Goal: Task Accomplishment & Management: Use online tool/utility

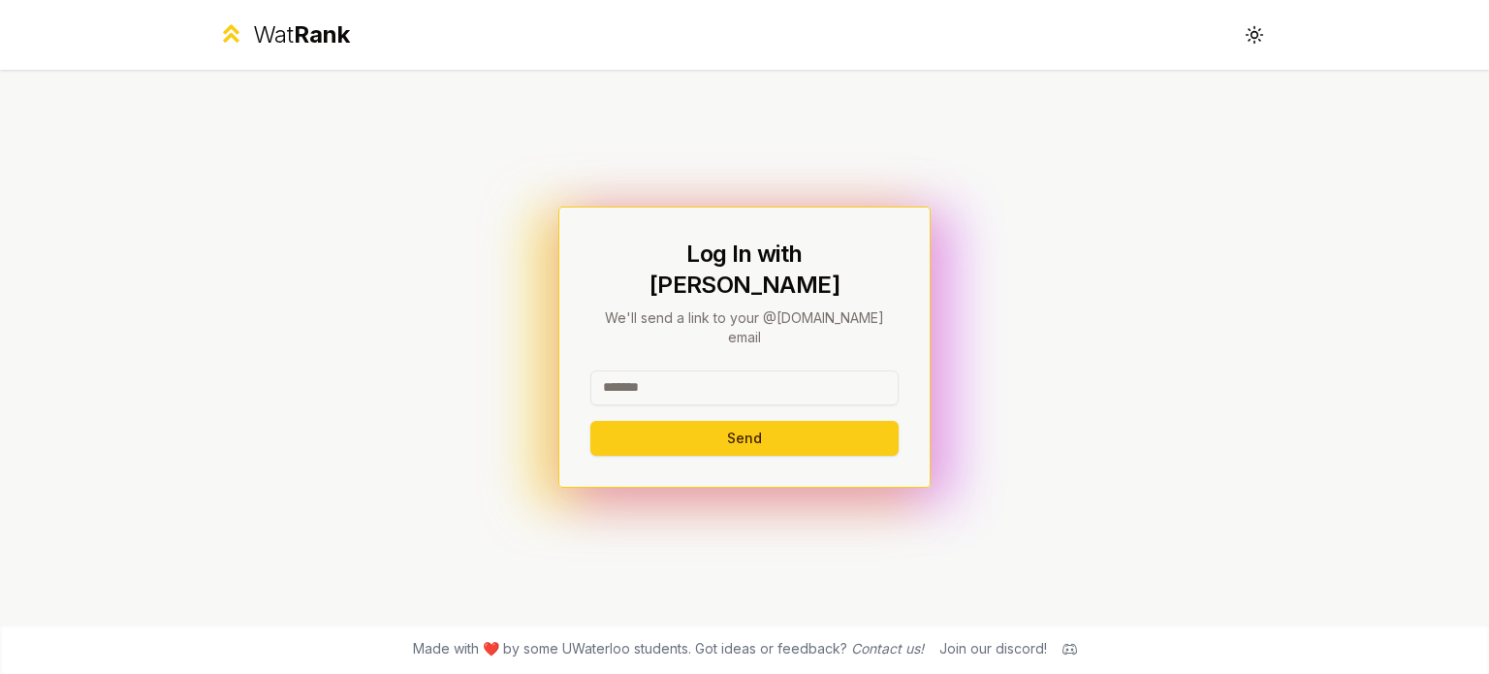
click at [804, 381] on div at bounding box center [744, 391] width 308 height 43
click at [795, 374] on input at bounding box center [744, 387] width 308 height 35
type input "*******"
click at [590, 421] on button "Send" at bounding box center [744, 438] width 308 height 35
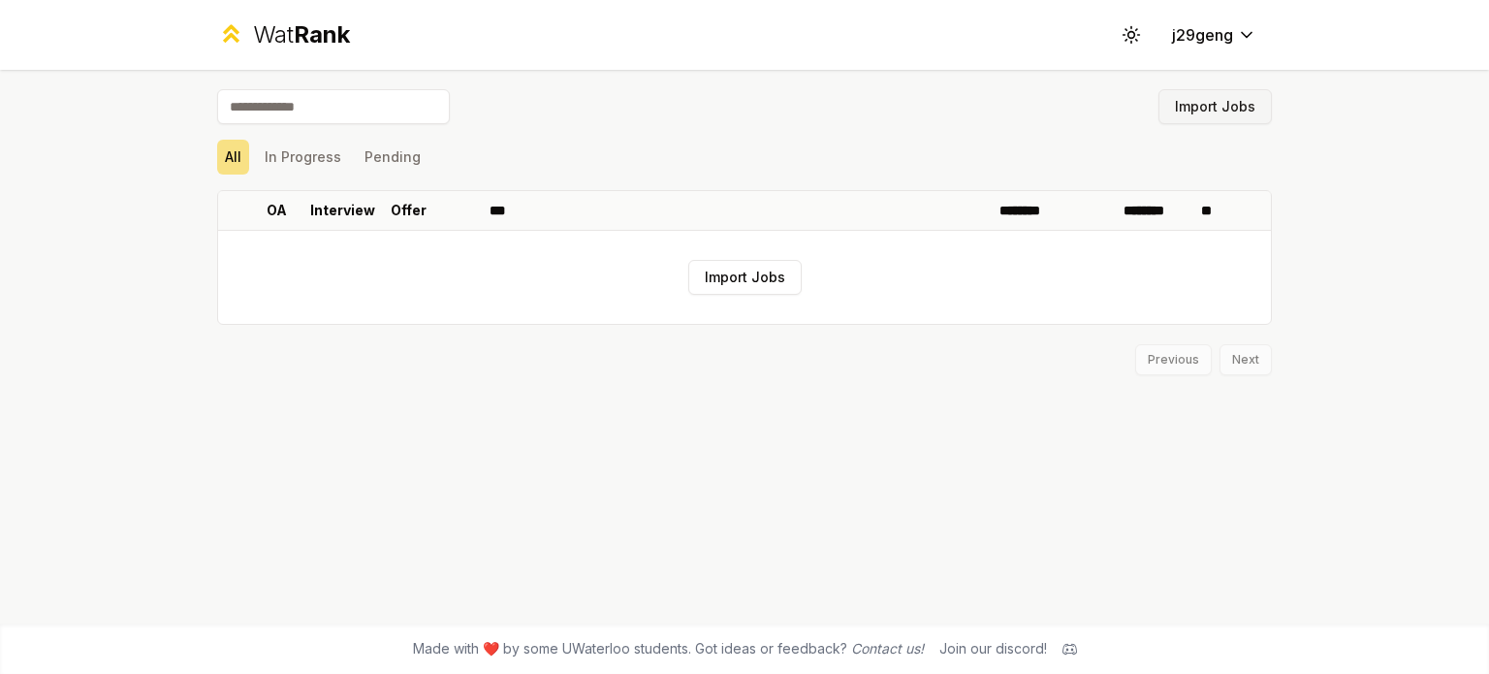
click at [1230, 105] on button "Import Jobs" at bounding box center [1214, 106] width 113 height 35
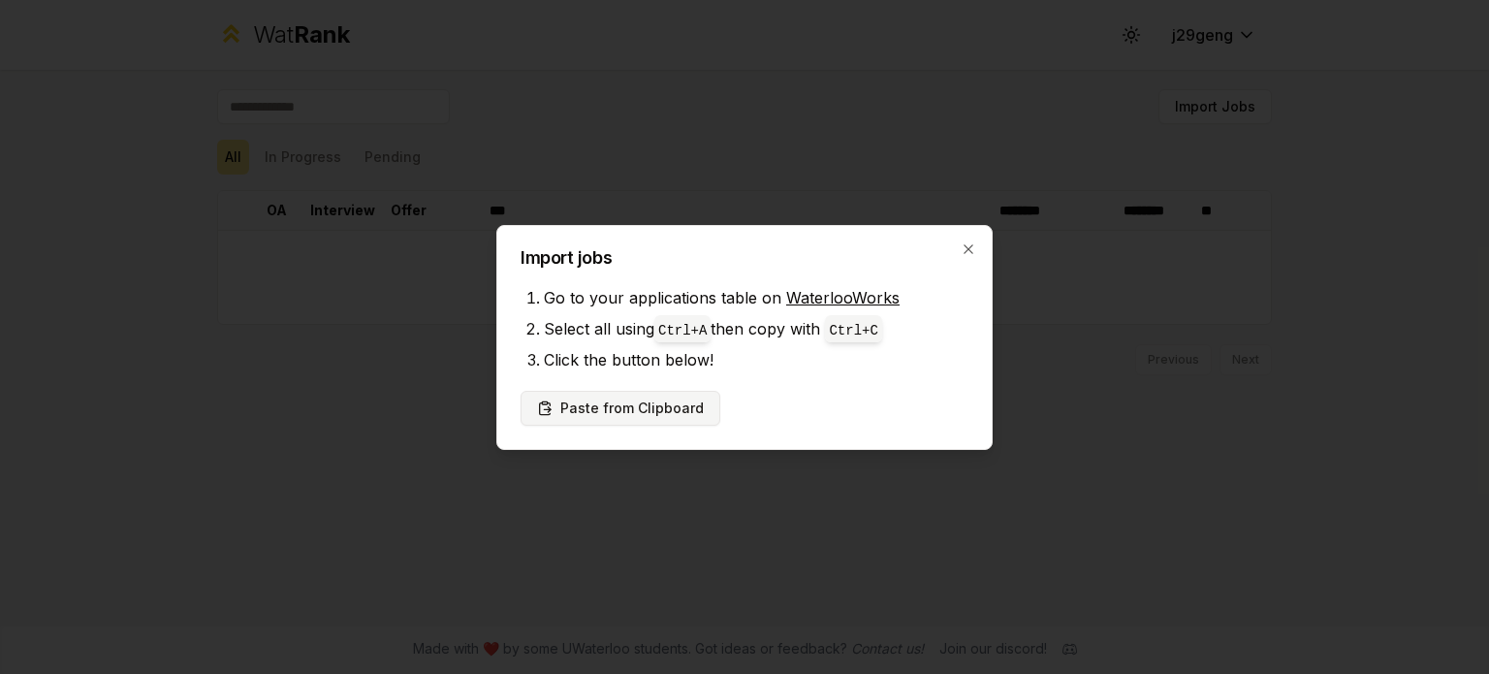
click at [636, 407] on button "Paste from Clipboard" at bounding box center [620, 408] width 200 height 35
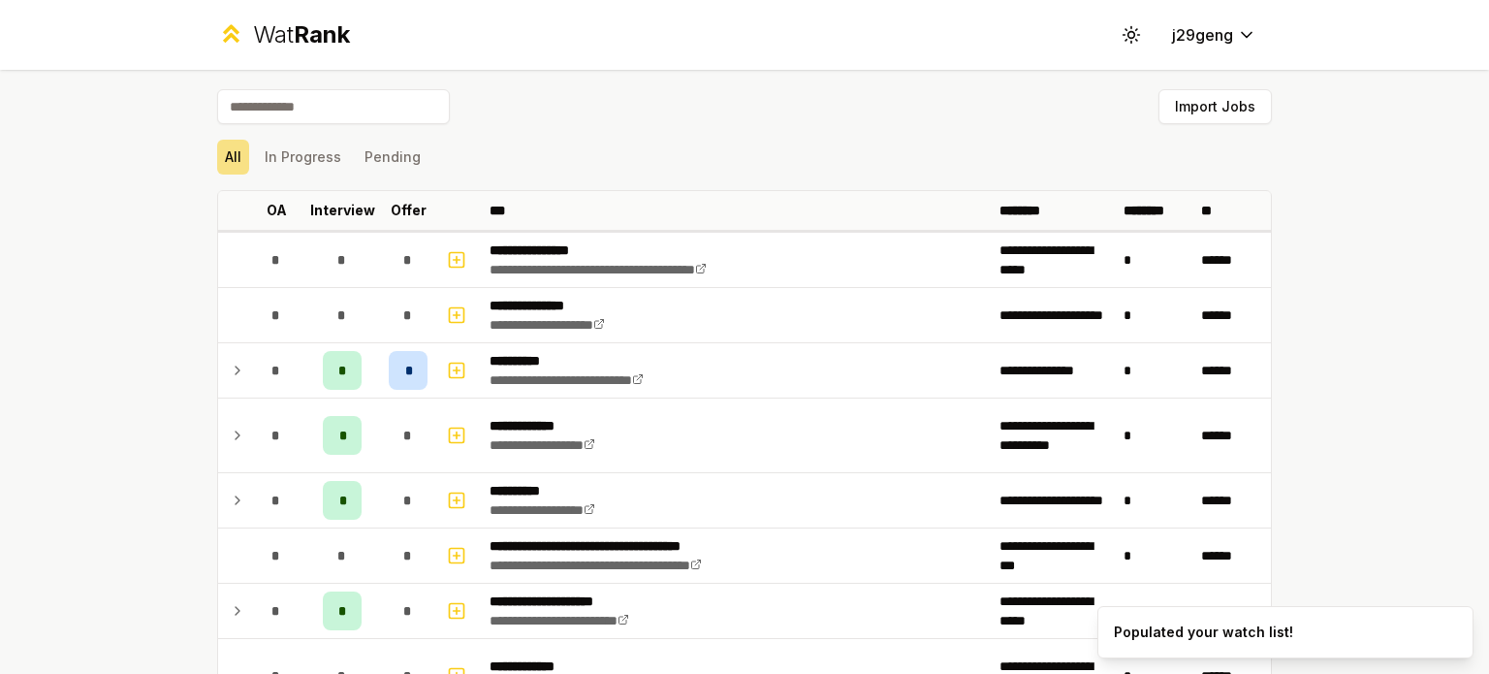
click at [624, 409] on td "**********" at bounding box center [737, 435] width 510 height 74
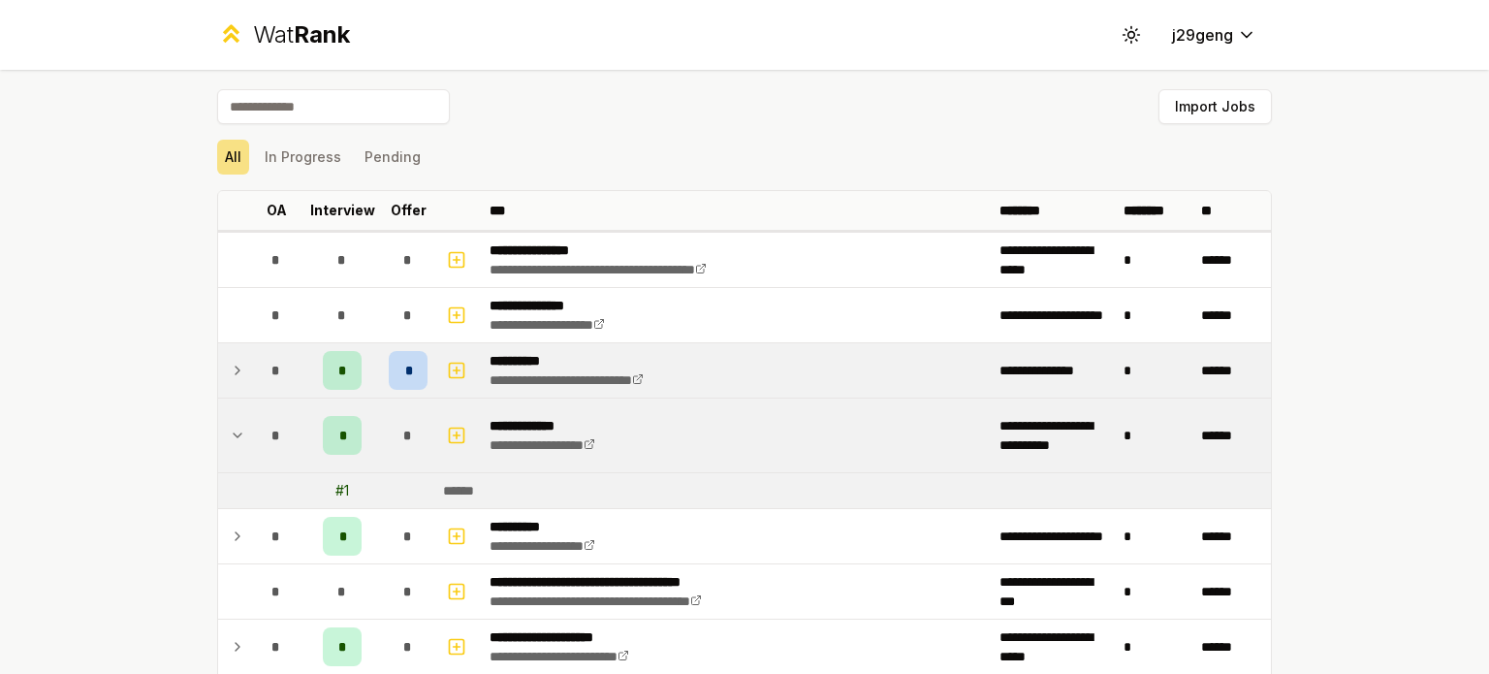
click at [338, 365] on span "*" at bounding box center [342, 370] width 9 height 19
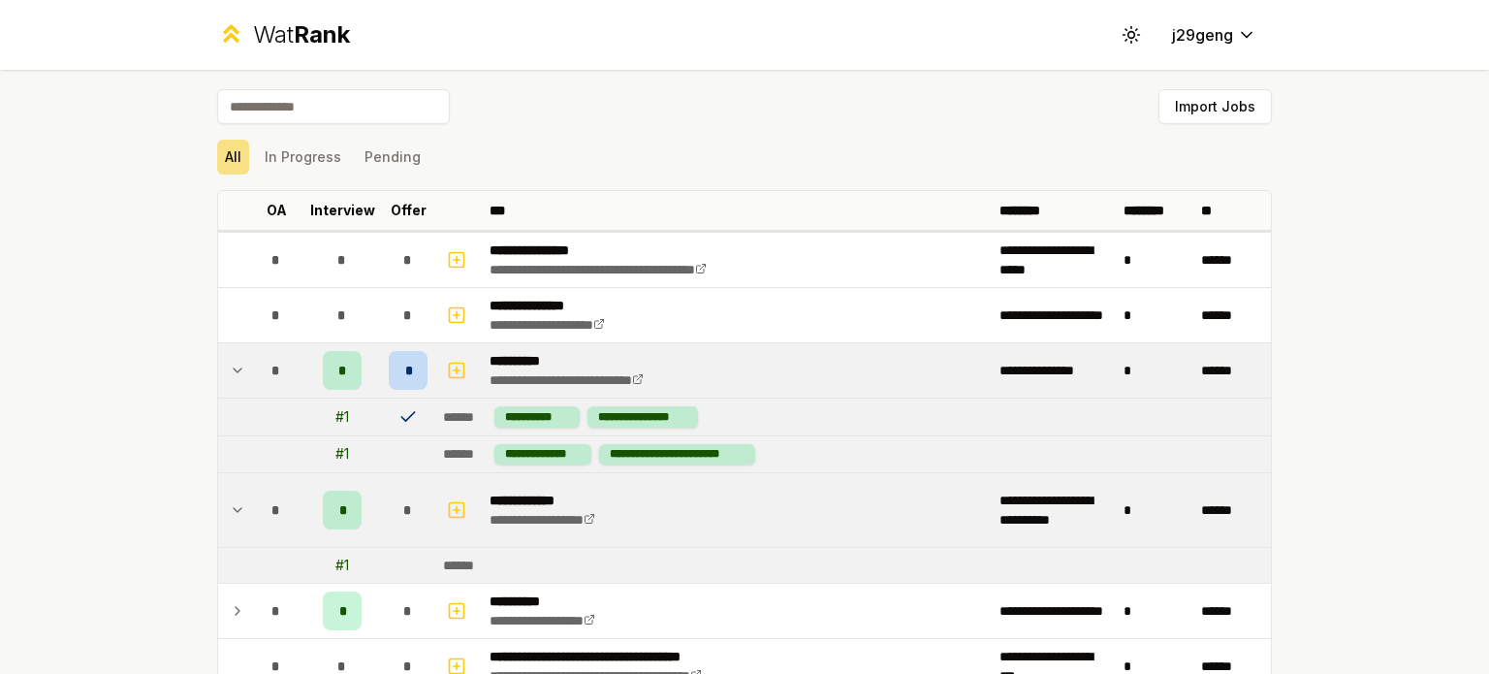
click at [338, 365] on span "*" at bounding box center [342, 370] width 9 height 19
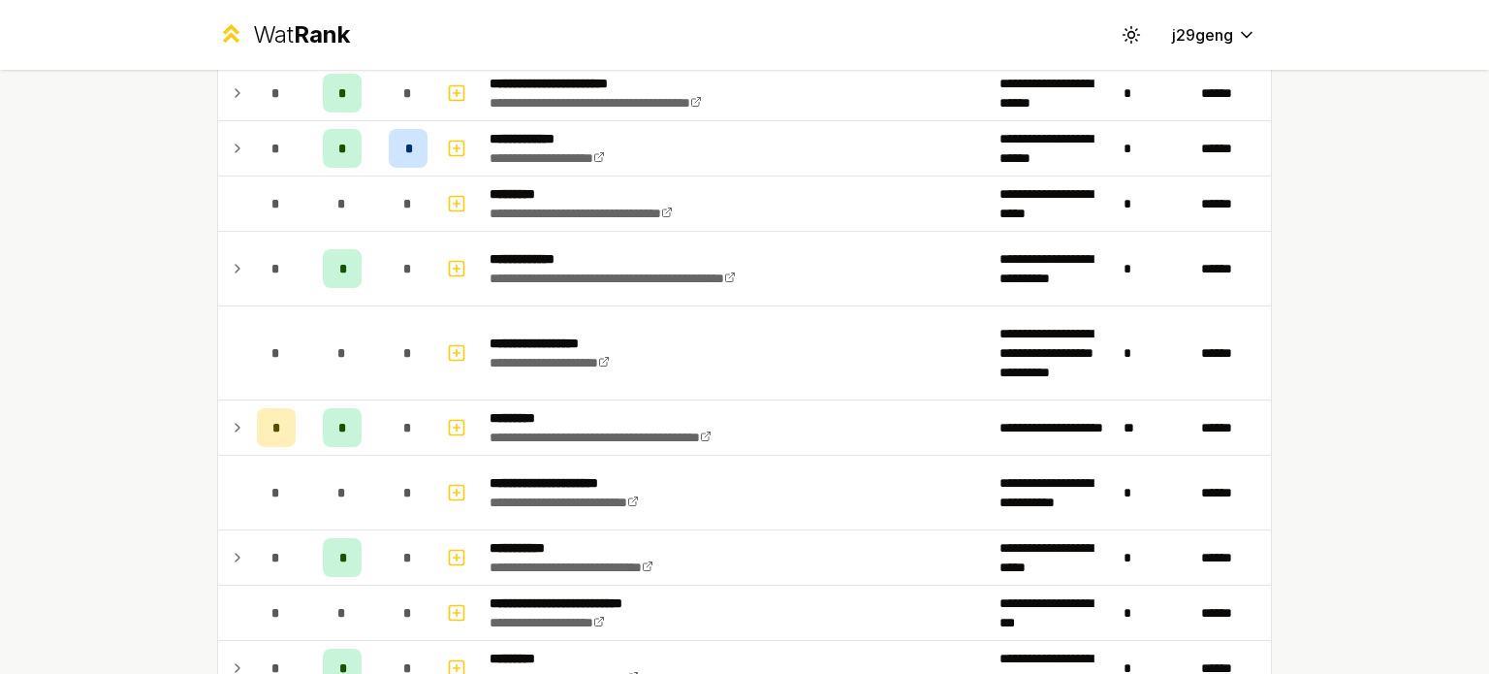
scroll to position [2520, 0]
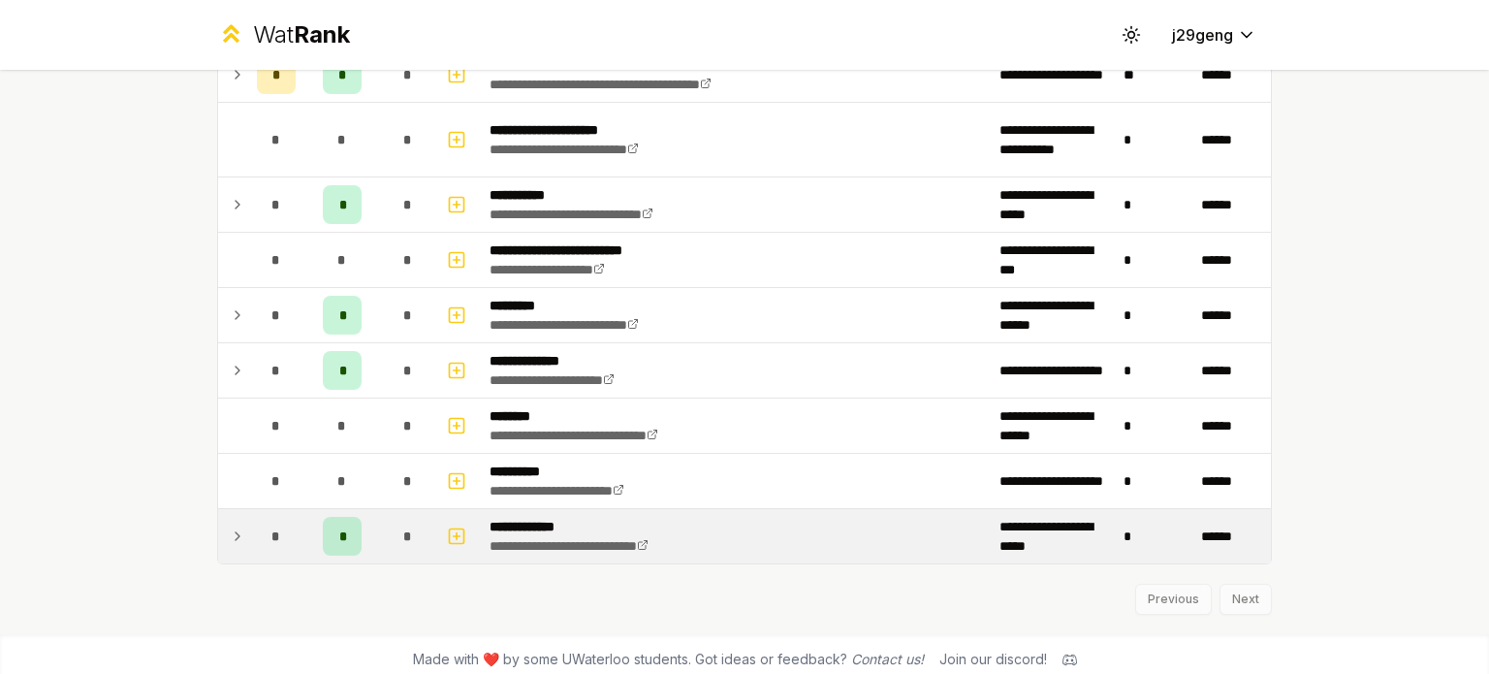
click at [341, 537] on div "*" at bounding box center [342, 536] width 39 height 39
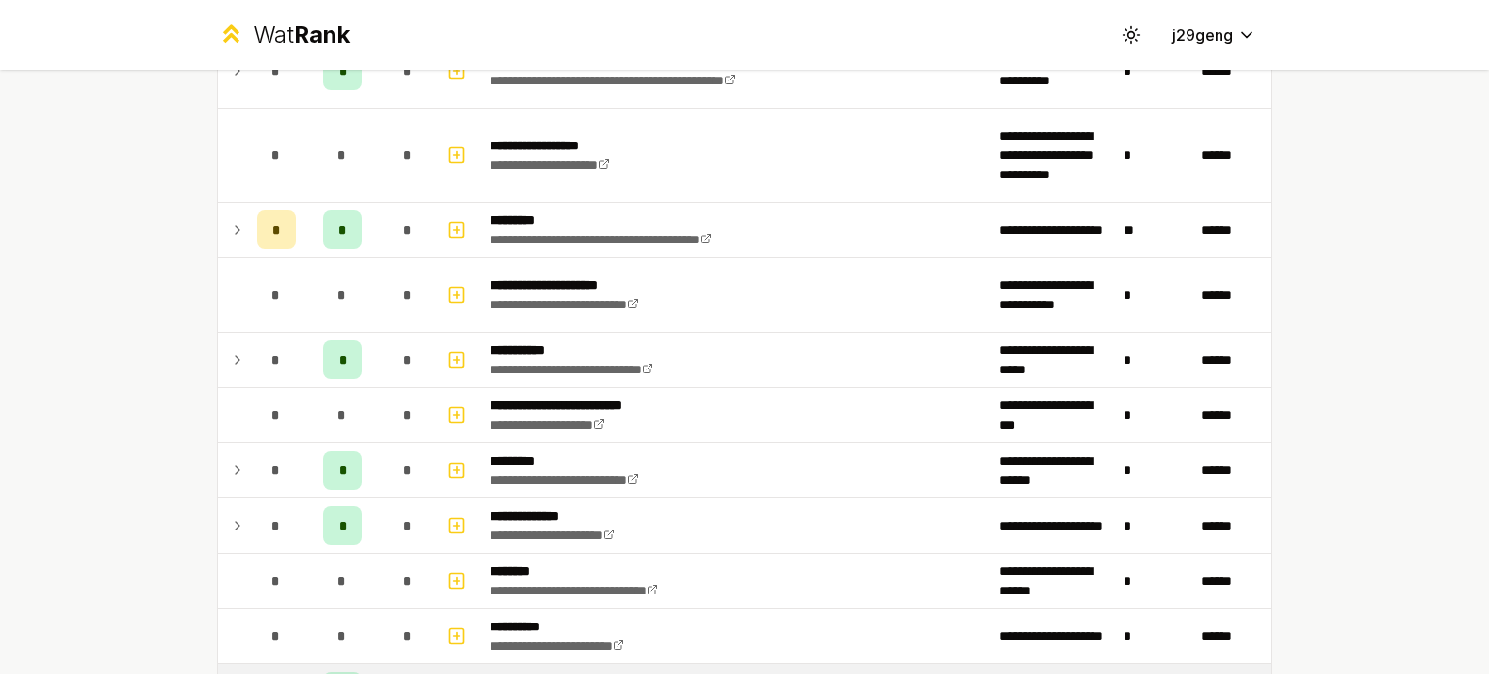
scroll to position [2556, 0]
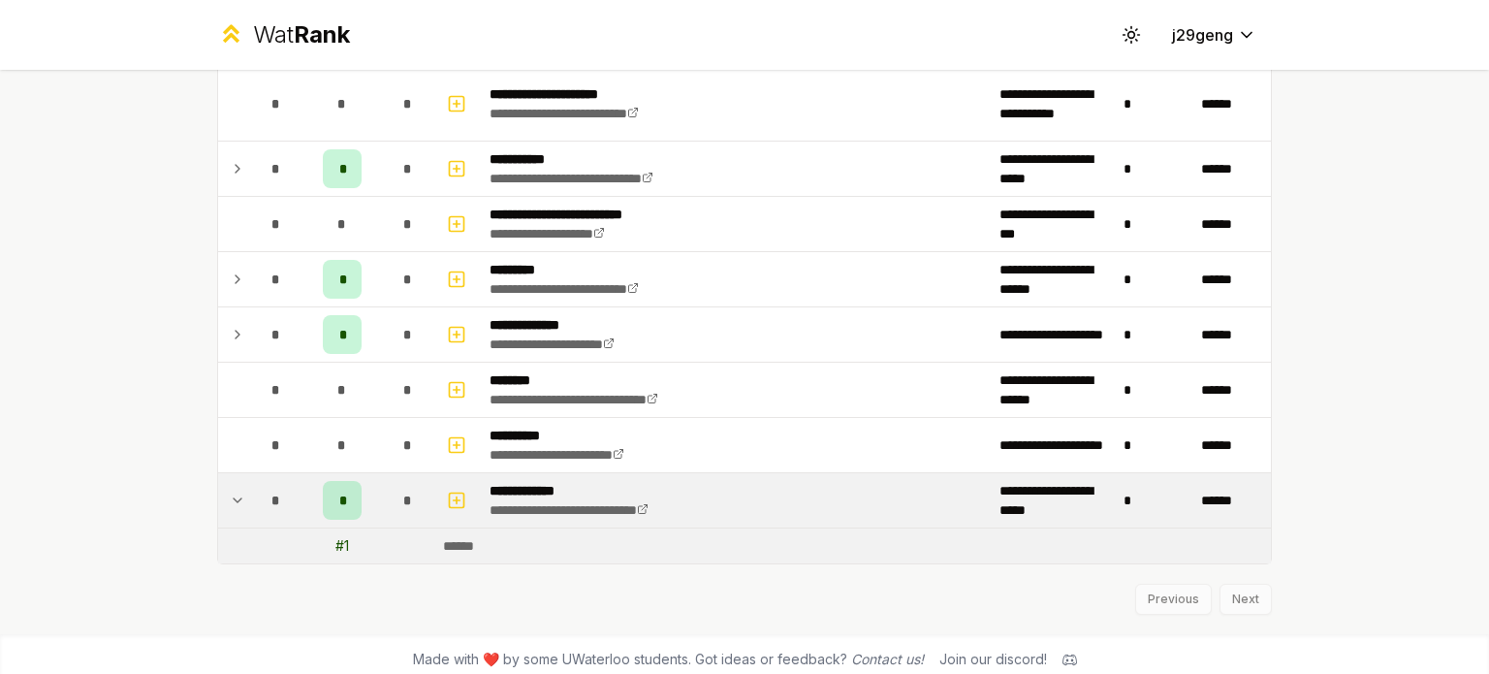
click at [1233, 591] on div "Previous Next" at bounding box center [744, 589] width 1055 height 50
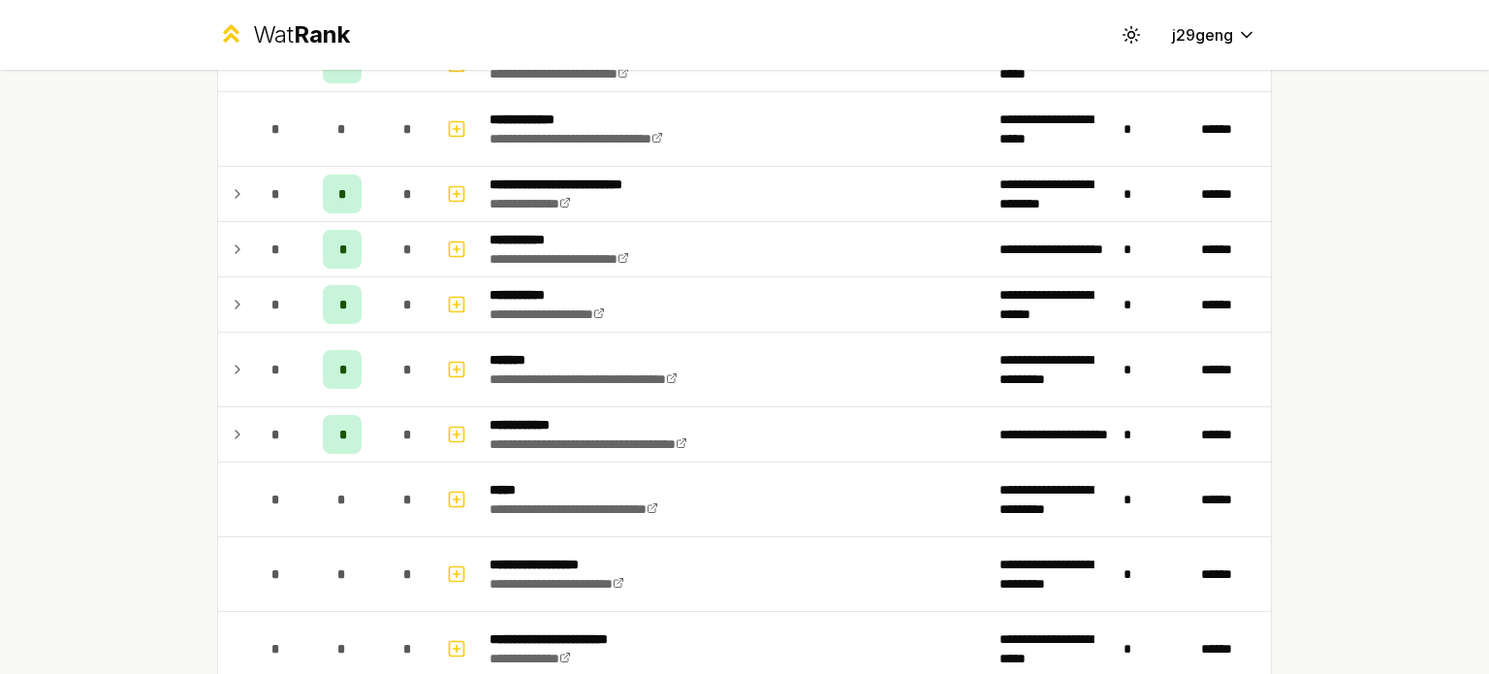
scroll to position [0, 0]
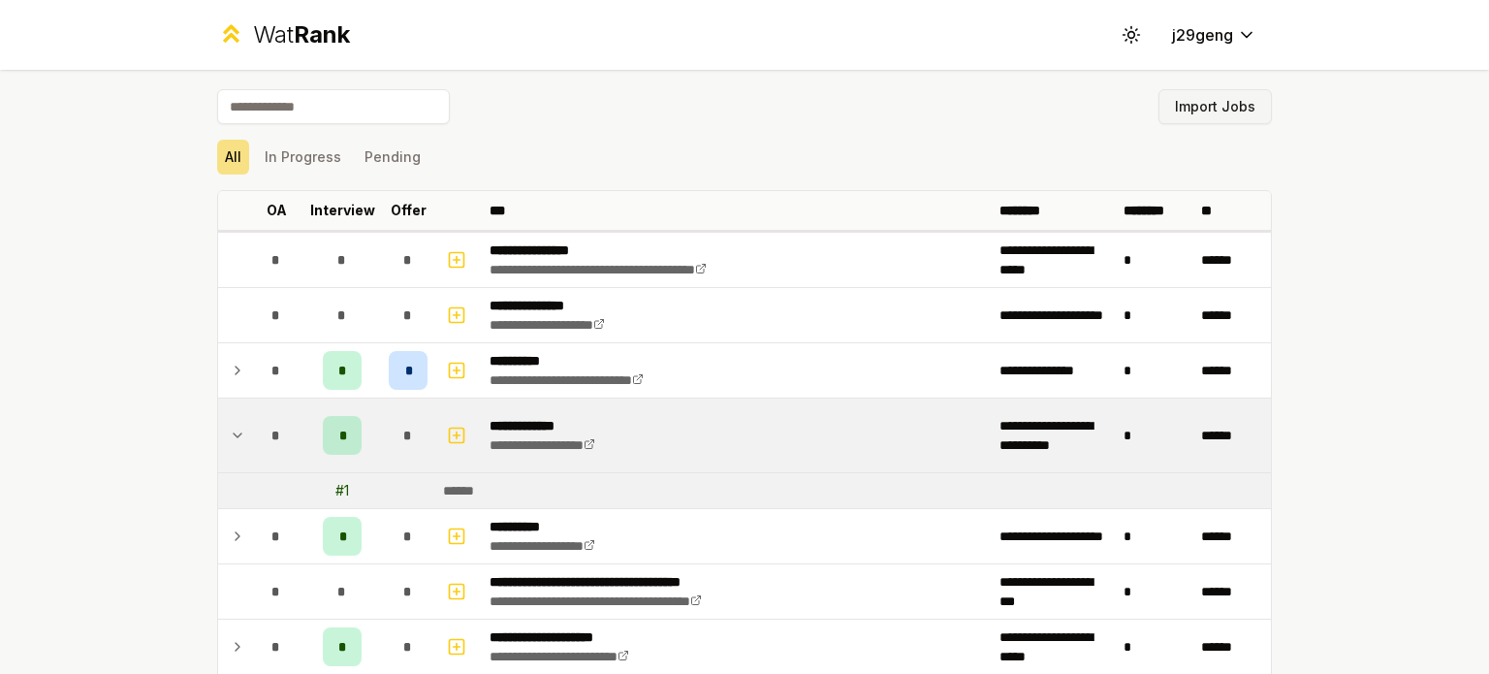
click at [1217, 113] on button "Import Jobs" at bounding box center [1214, 106] width 113 height 35
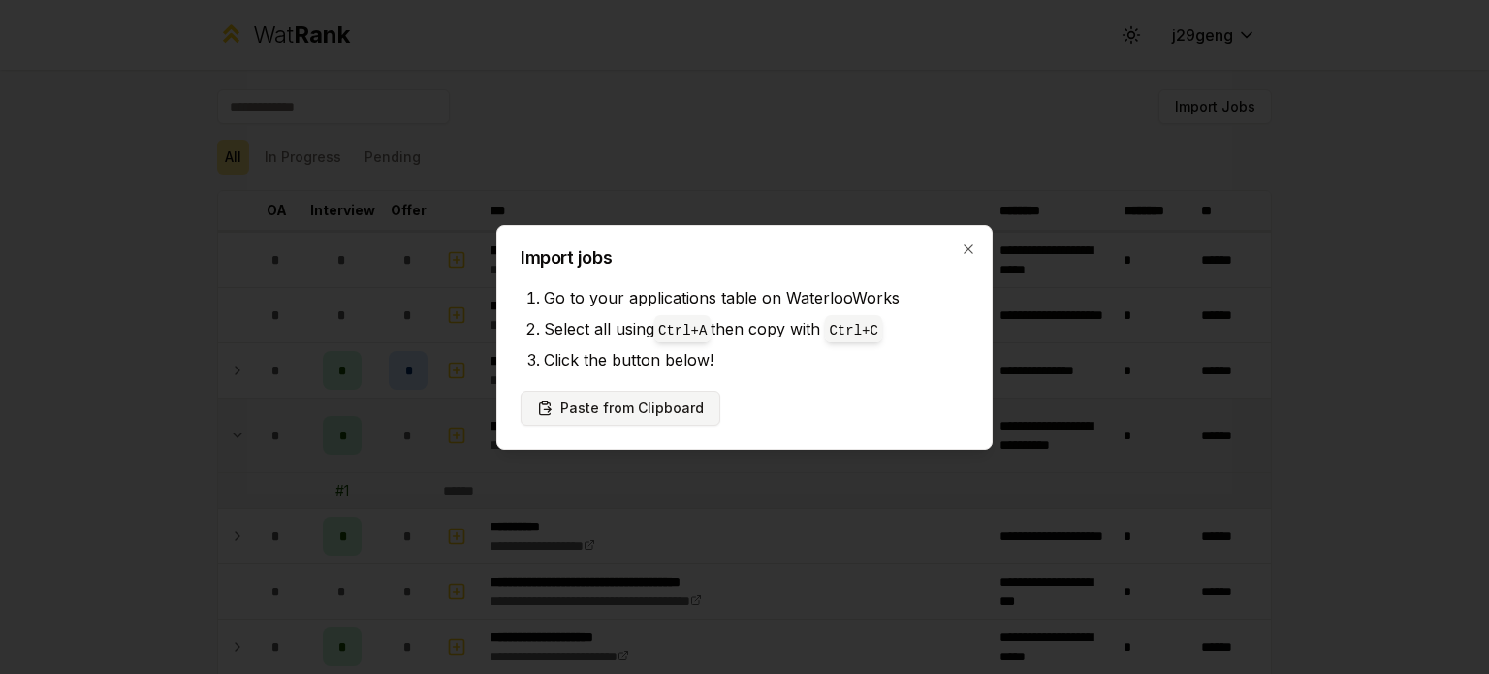
click at [653, 402] on button "Paste from Clipboard" at bounding box center [620, 408] width 200 height 35
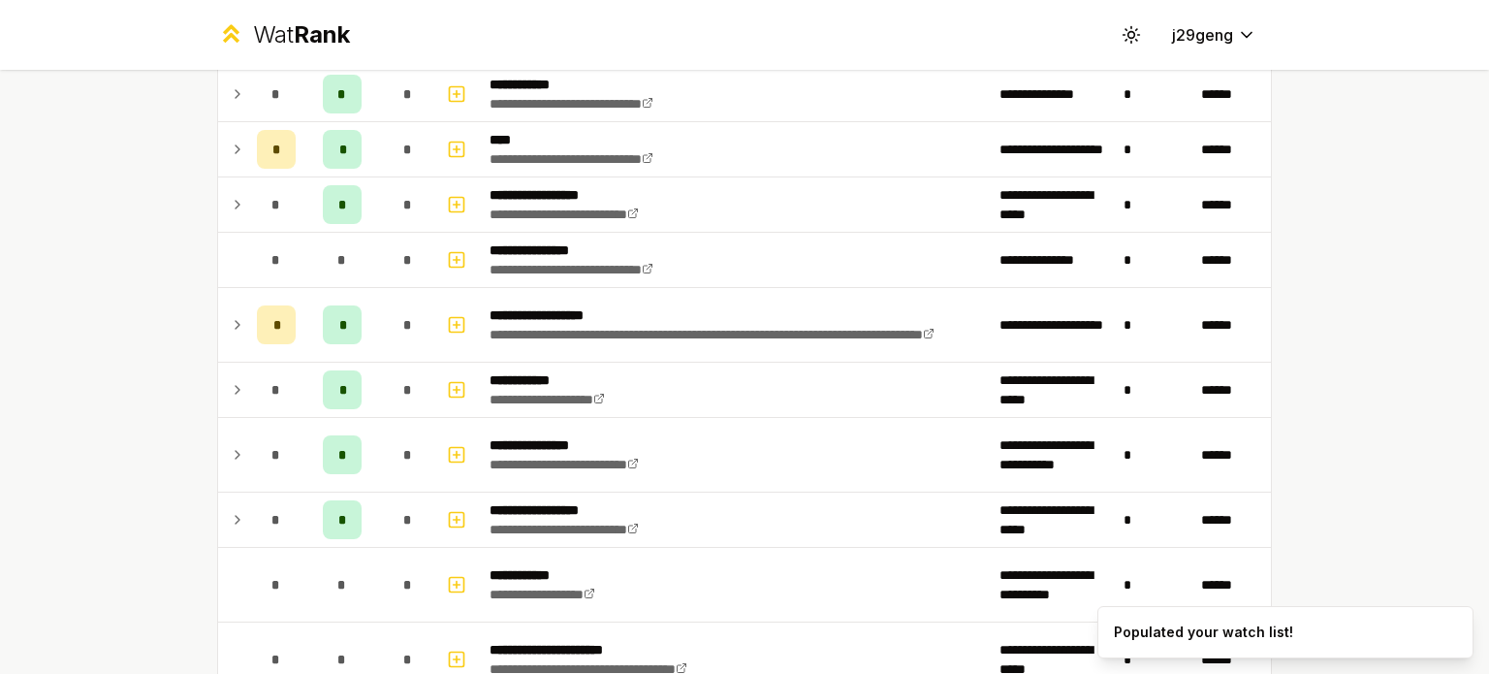
scroll to position [3811, 0]
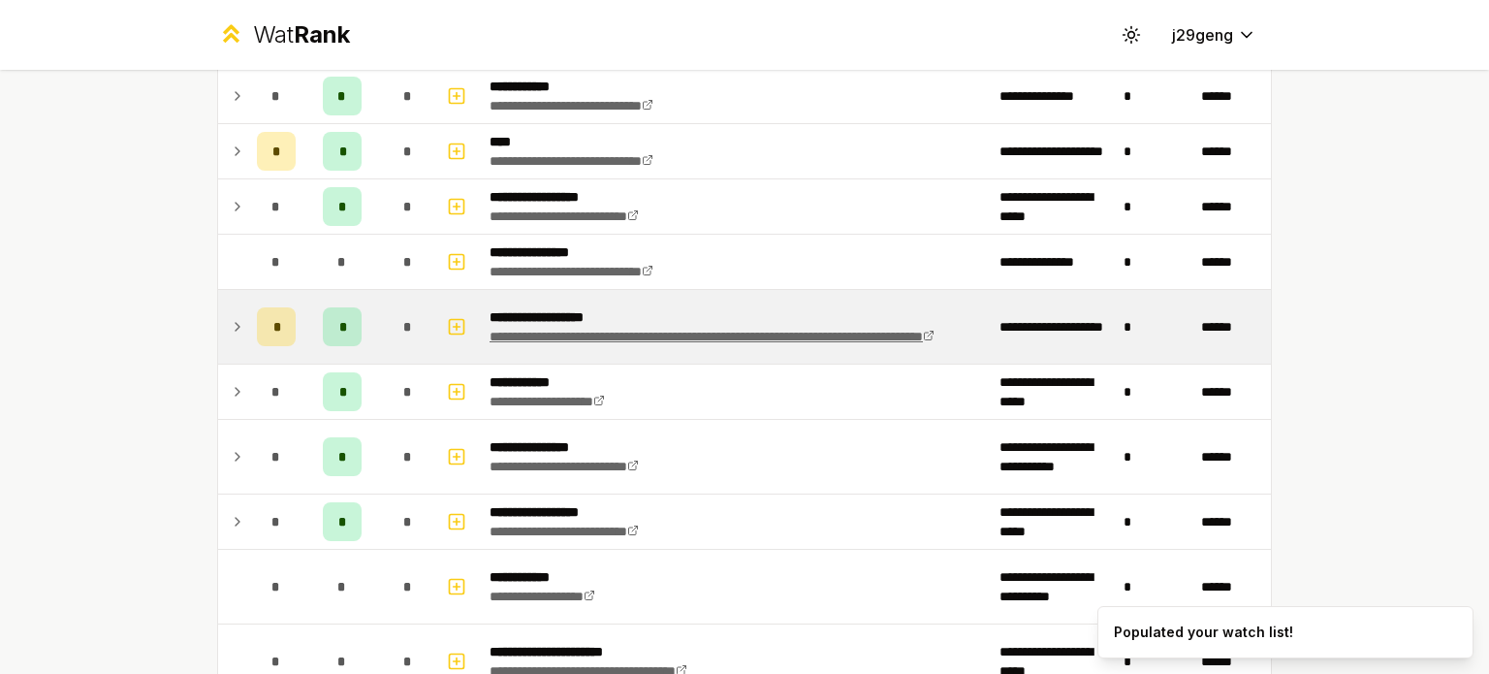
click at [591, 331] on link "**********" at bounding box center [711, 337] width 445 height 14
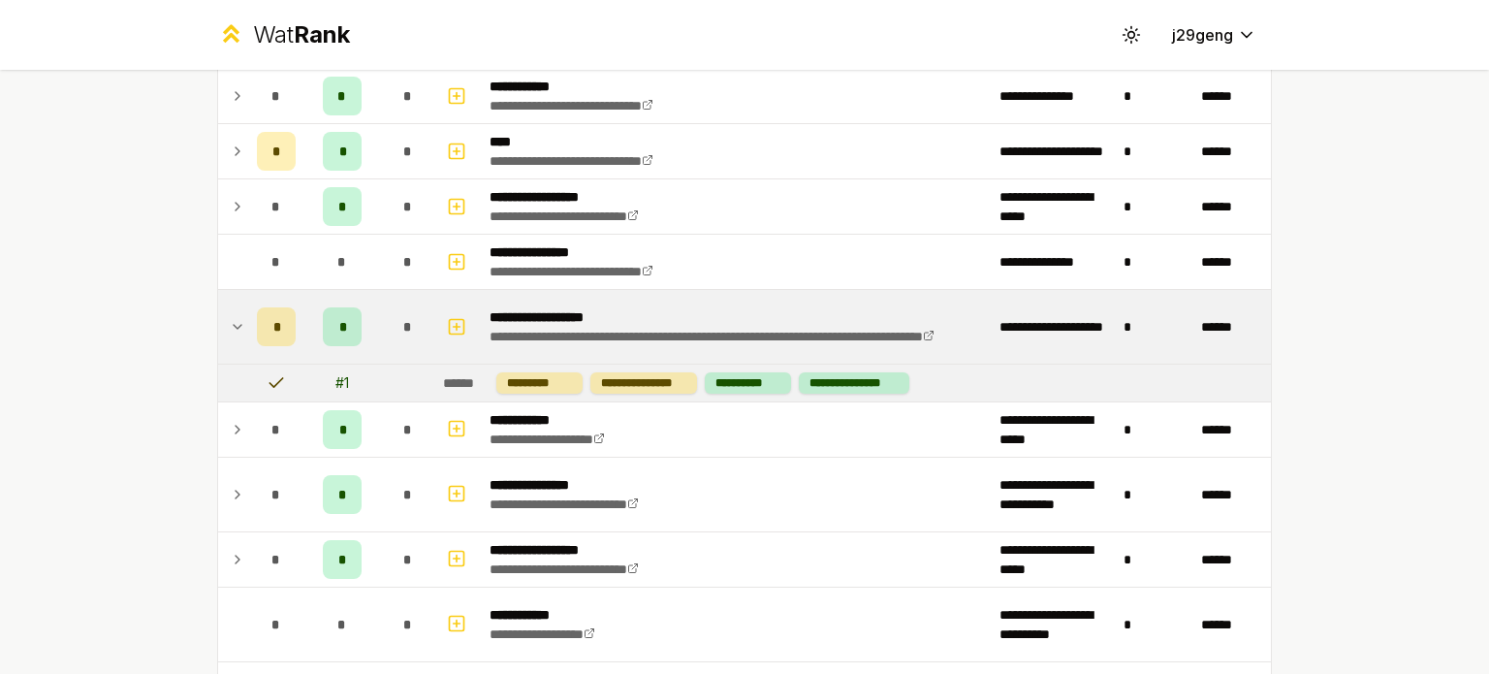
click at [339, 317] on span "*" at bounding box center [342, 326] width 6 height 19
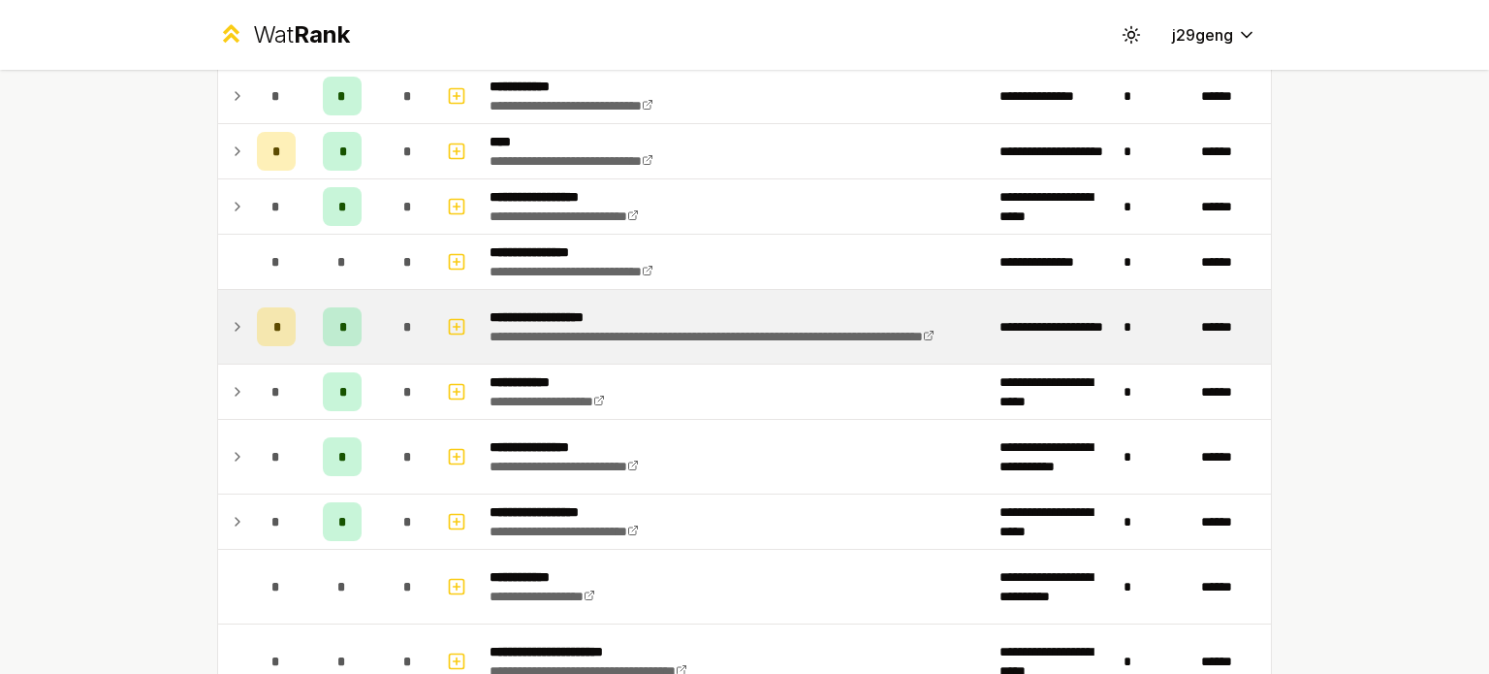
click at [339, 317] on span "*" at bounding box center [342, 326] width 6 height 19
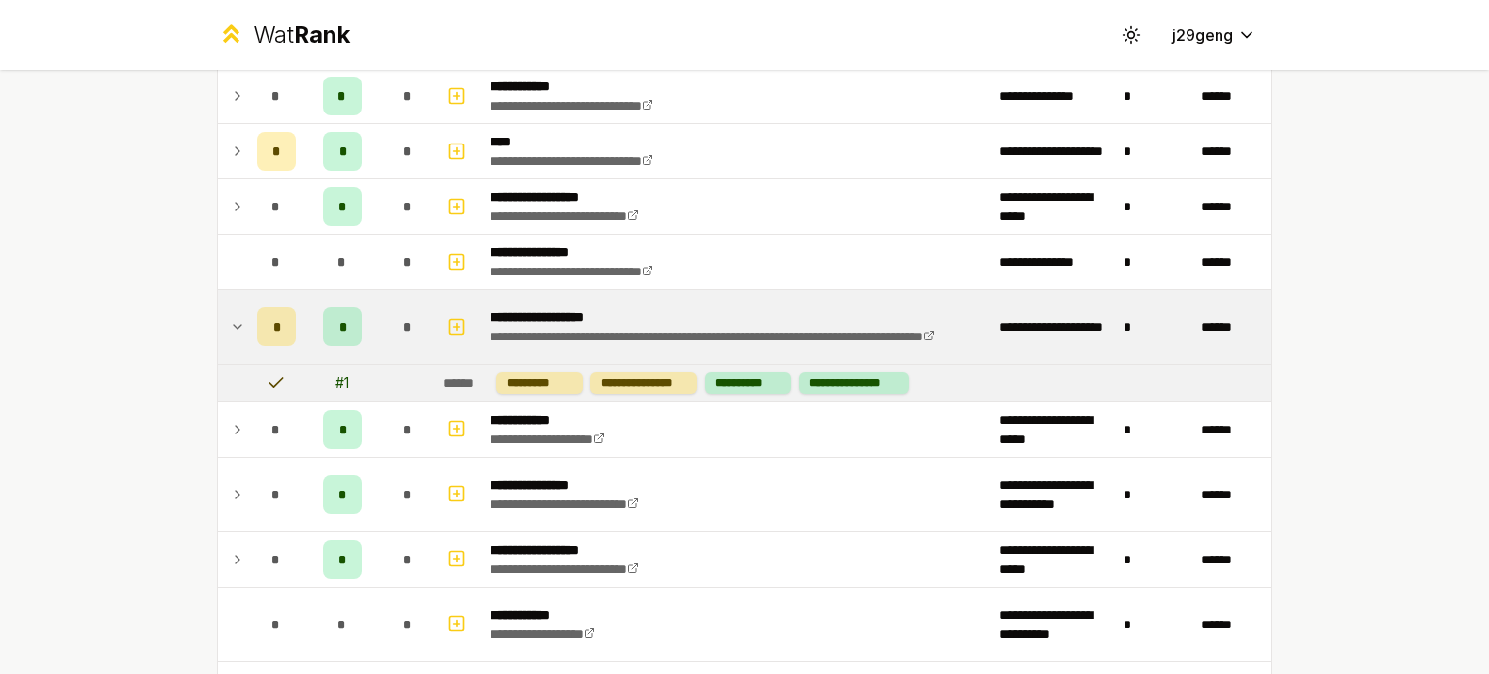
click at [273, 317] on span "*" at bounding box center [276, 326] width 6 height 19
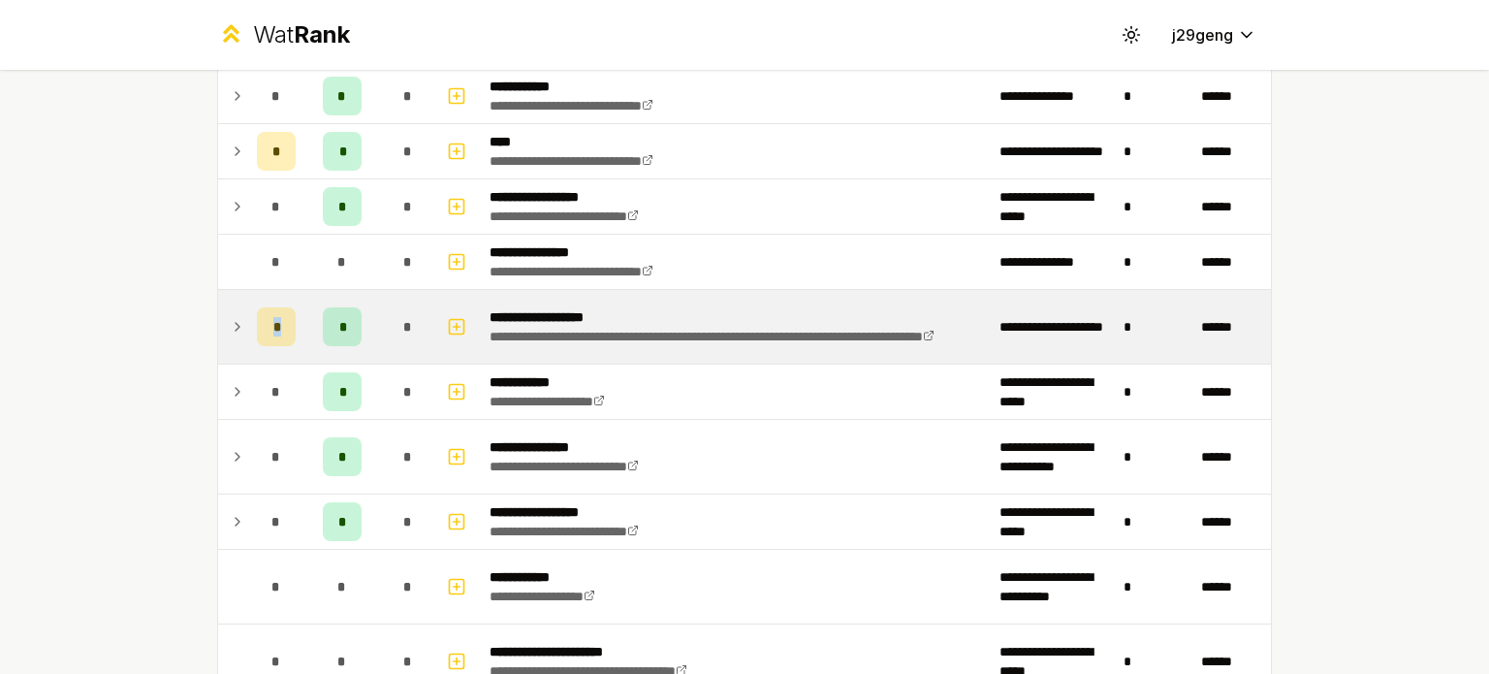
click at [273, 317] on span "*" at bounding box center [276, 326] width 6 height 19
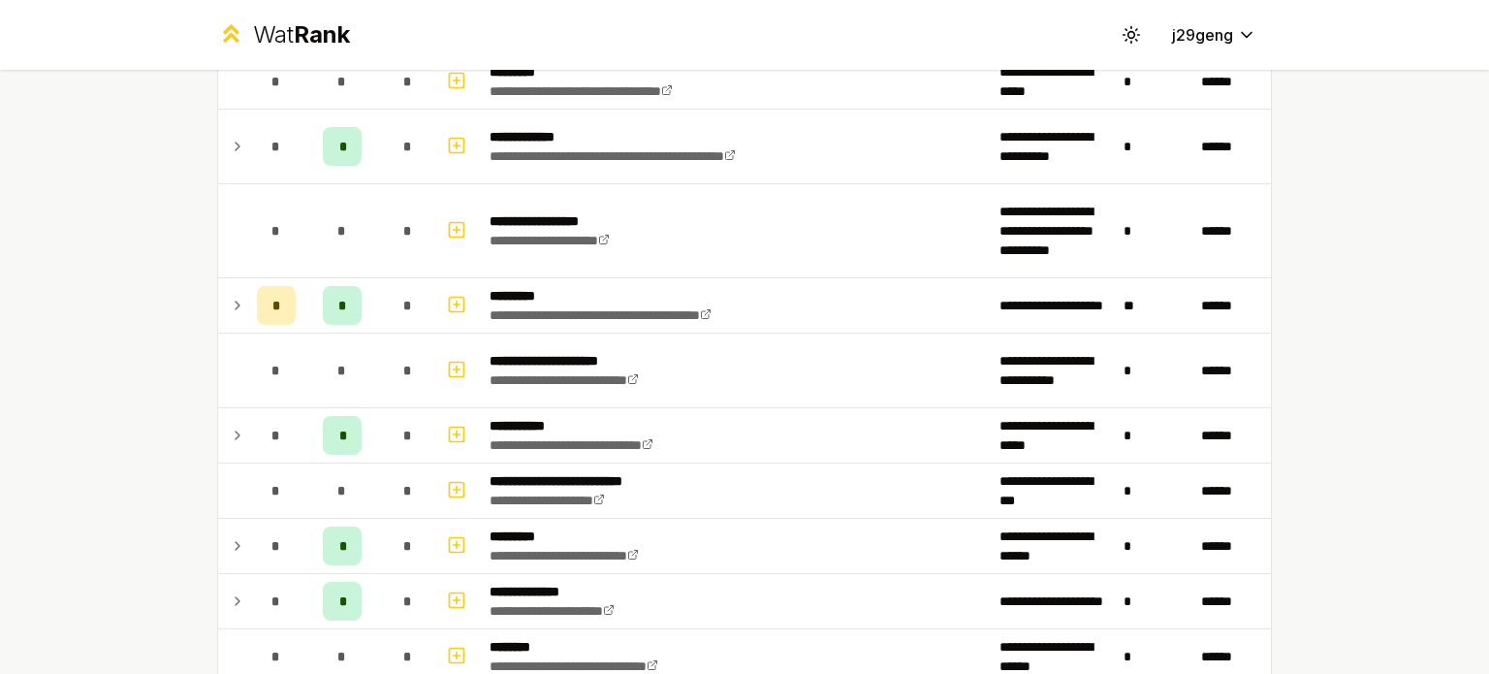
scroll to position [4827, 0]
